Goal: Check status: Check status

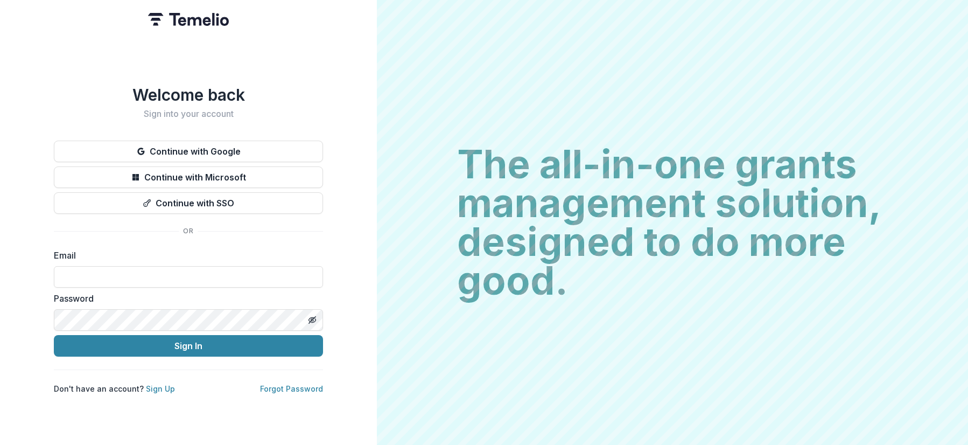
type input "**********"
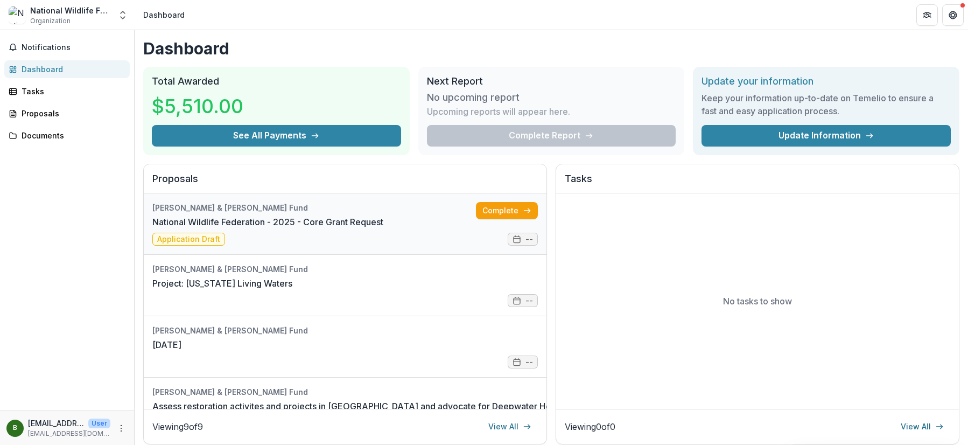
click at [180, 228] on link "National Wildlife Federation - 2025 - Core Grant Request" at bounding box center [267, 221] width 231 height 13
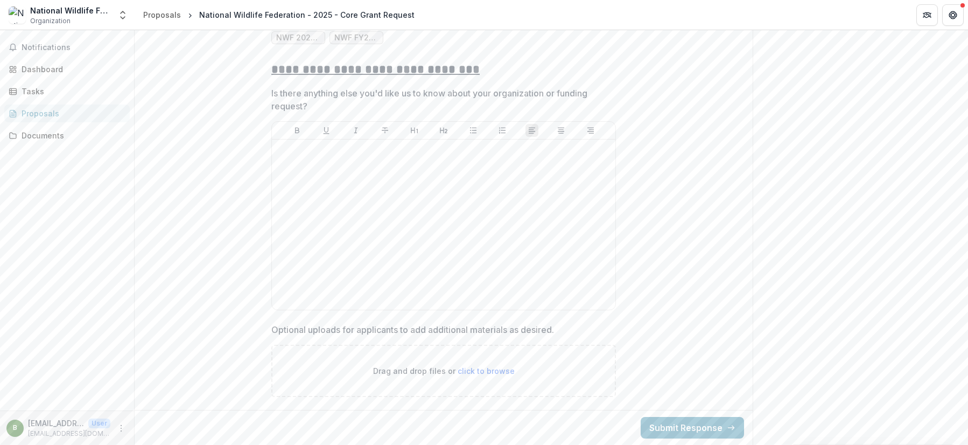
scroll to position [4357, 0]
